Goal: Task Accomplishment & Management: Manage account settings

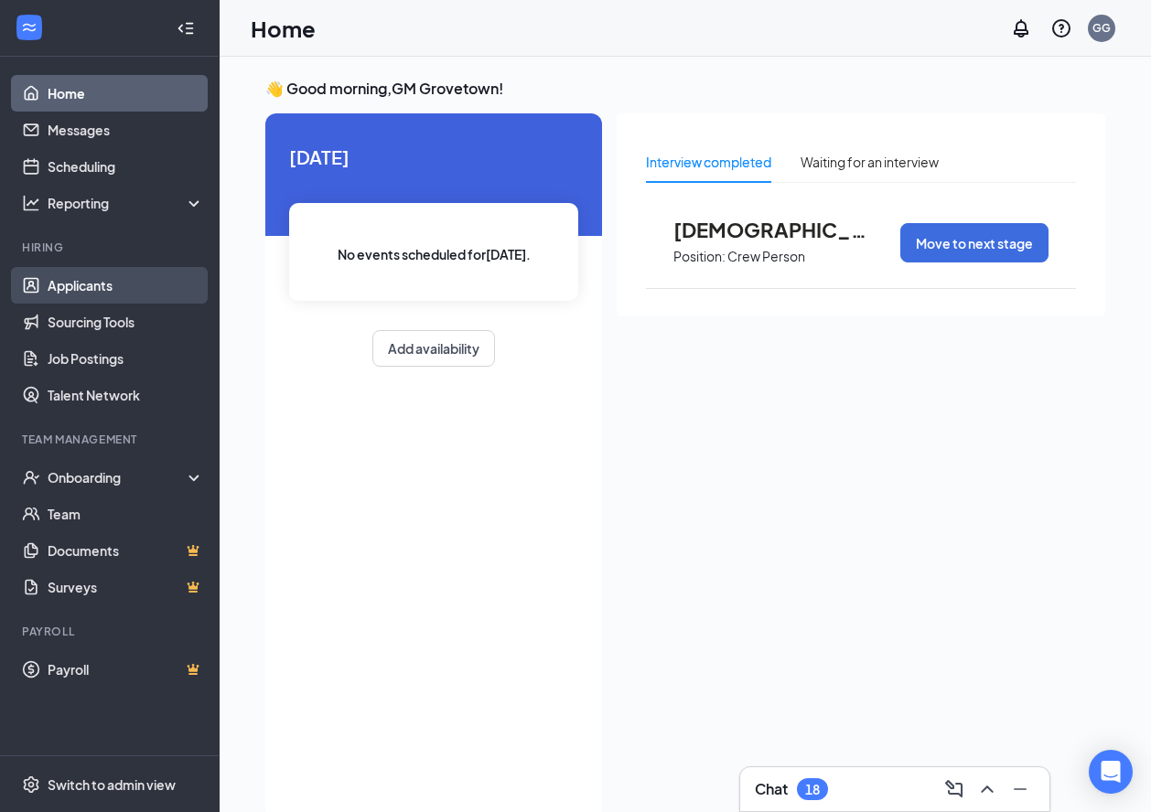
click at [83, 296] on link "Applicants" at bounding box center [126, 285] width 156 height 37
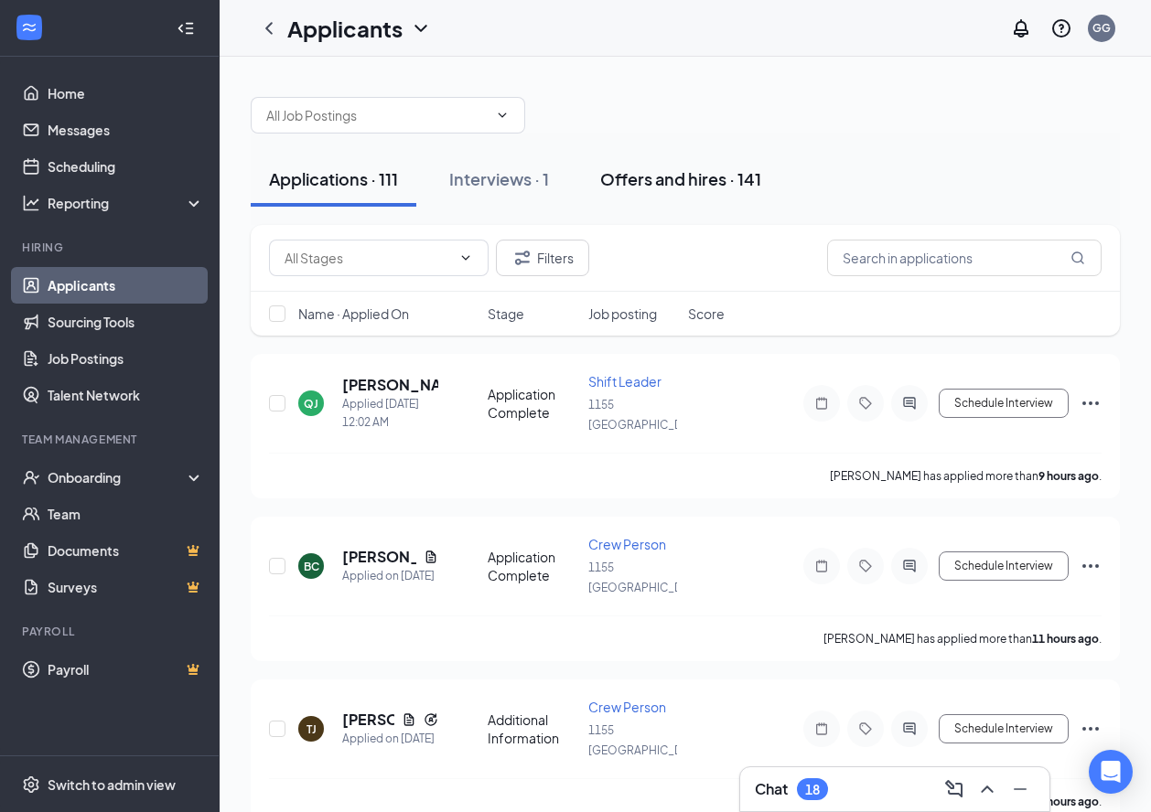
click at [652, 185] on div "Offers and hires · 141" at bounding box center [680, 178] width 161 height 23
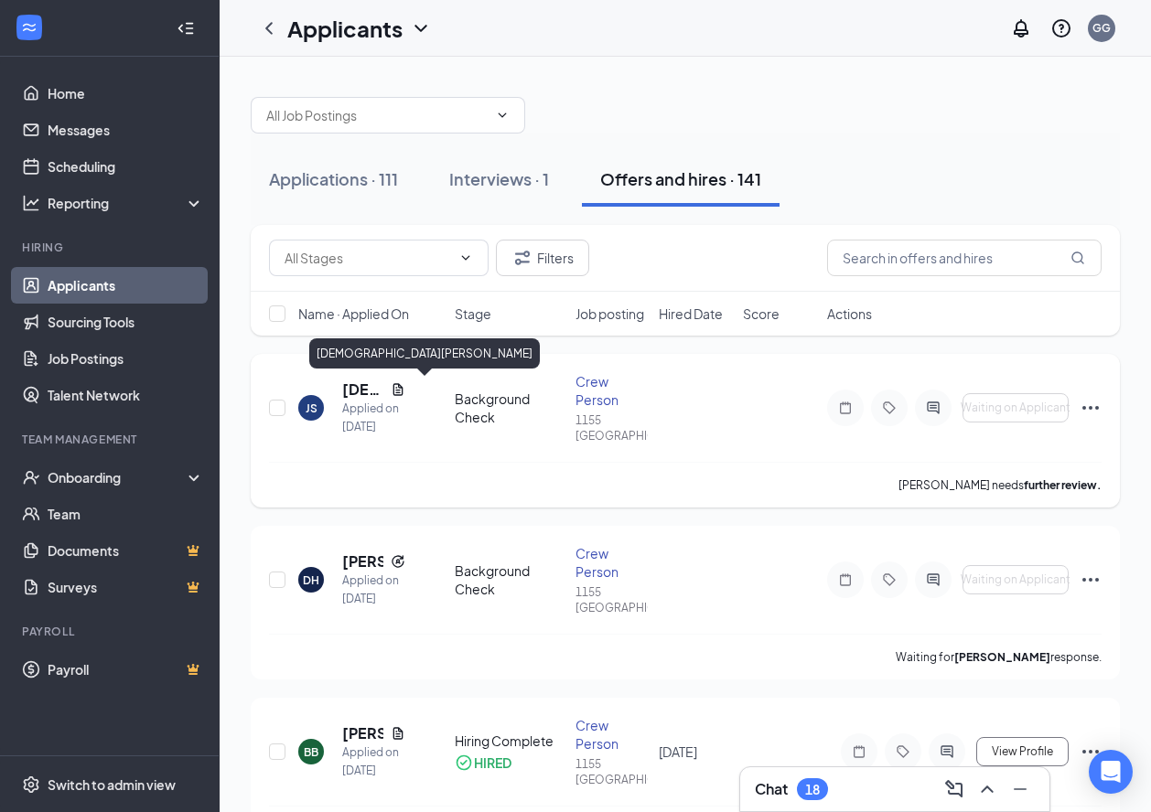
click at [355, 392] on h5 "[DEMOGRAPHIC_DATA][PERSON_NAME]" at bounding box center [362, 390] width 41 height 20
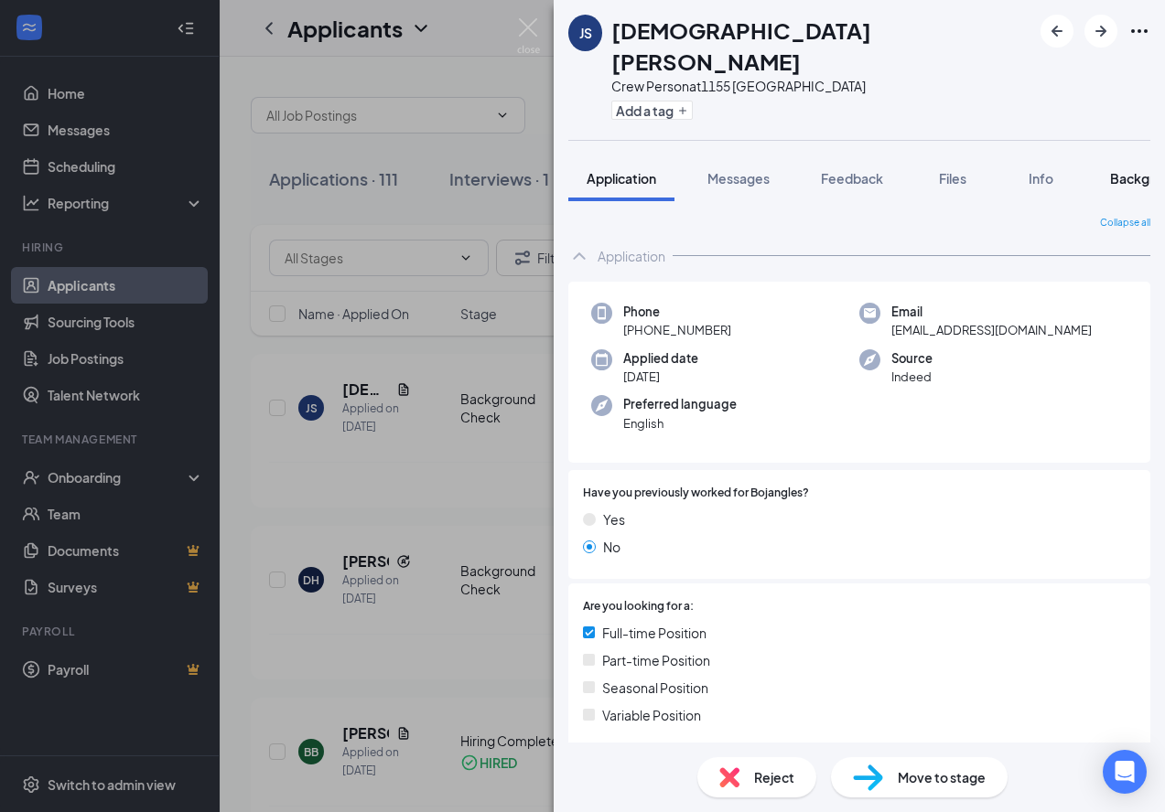
click at [1126, 170] on span "Background" at bounding box center [1147, 178] width 75 height 16
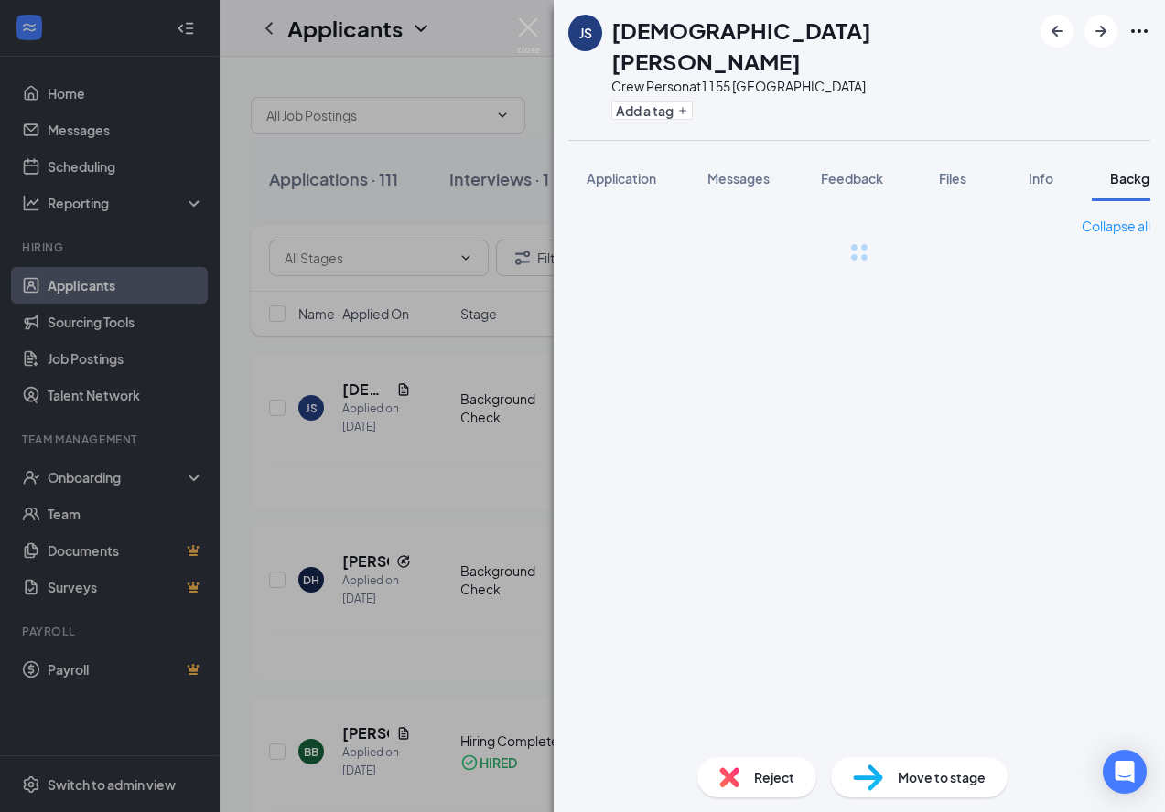
scroll to position [0, 57]
